Goal: Task Accomplishment & Management: Manage account settings

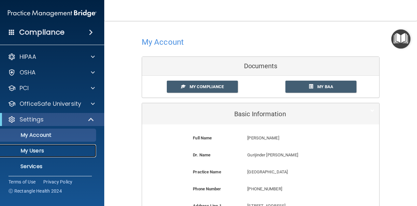
click at [36, 154] on p "My Users" at bounding box center [48, 150] width 89 height 7
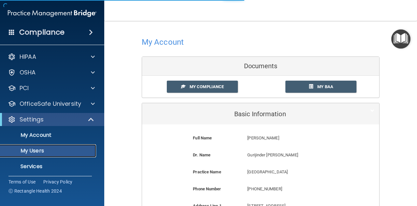
select select "20"
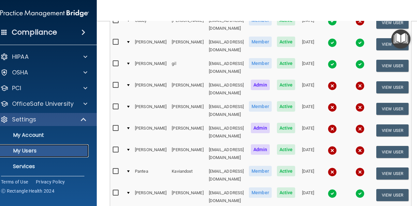
scroll to position [100, 0]
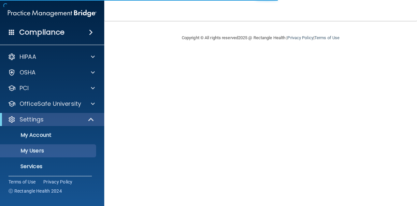
select select "20"
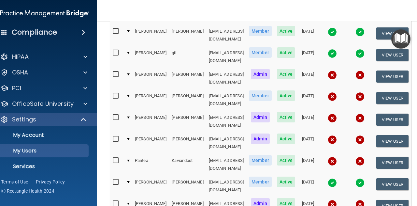
scroll to position [107, 0]
